Goal: Task Accomplishment & Management: Use online tool/utility

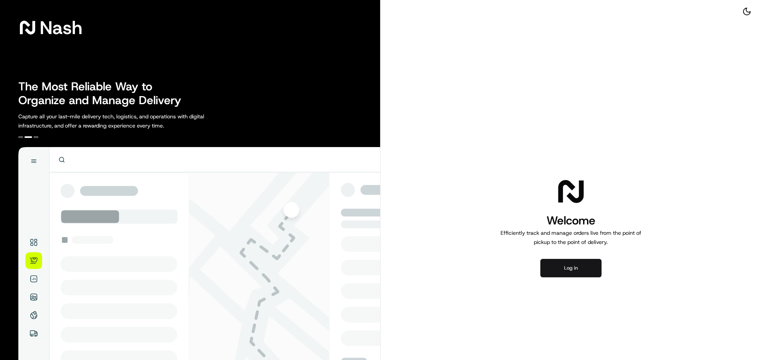
click at [569, 277] on button "Log in" at bounding box center [571, 268] width 61 height 18
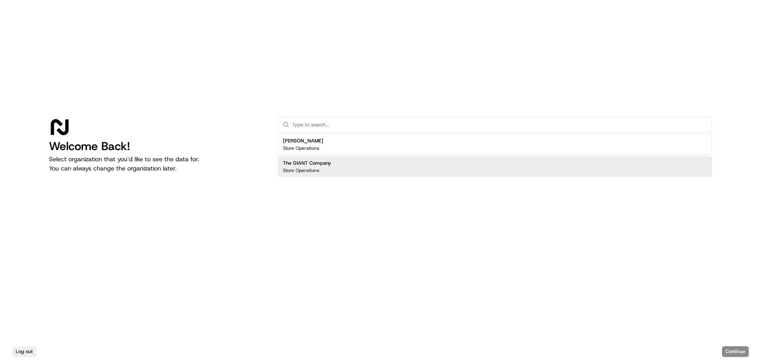
click at [331, 161] on div "The GIANT Company Store Operations" at bounding box center [307, 167] width 48 height 14
click at [728, 350] on button "Continue" at bounding box center [735, 351] width 27 height 11
